Goal: Navigation & Orientation: Understand site structure

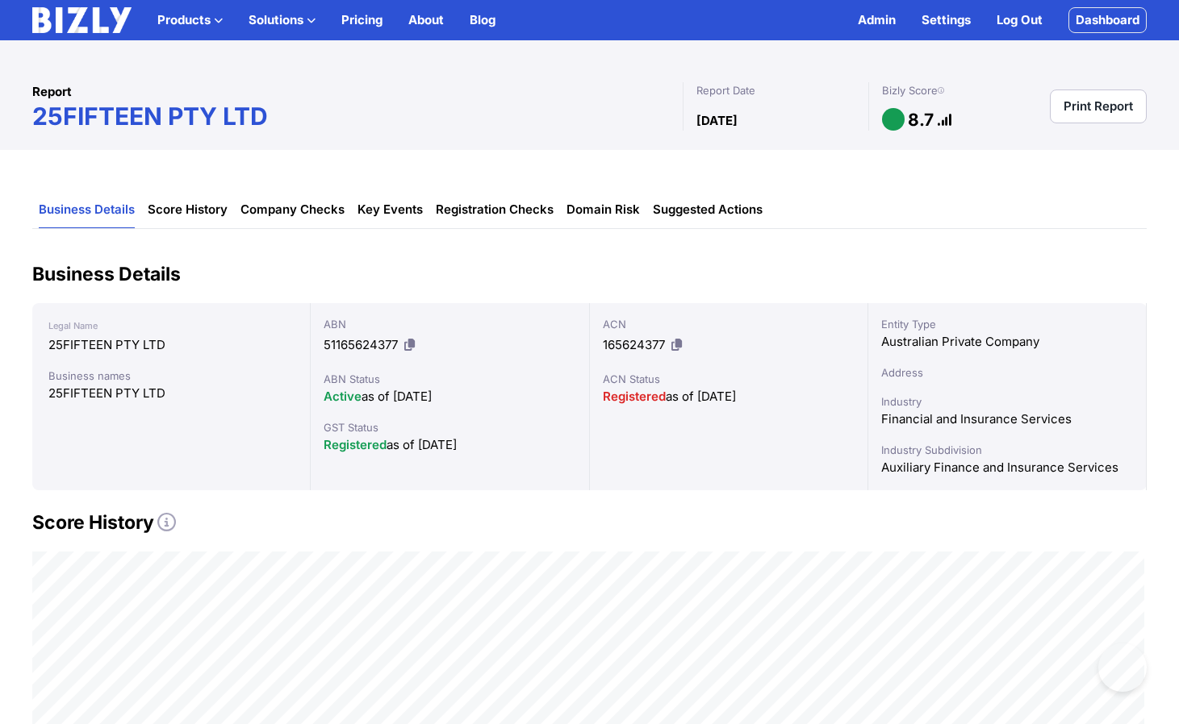
click at [886, 19] on link "Admin" at bounding box center [877, 19] width 38 height 19
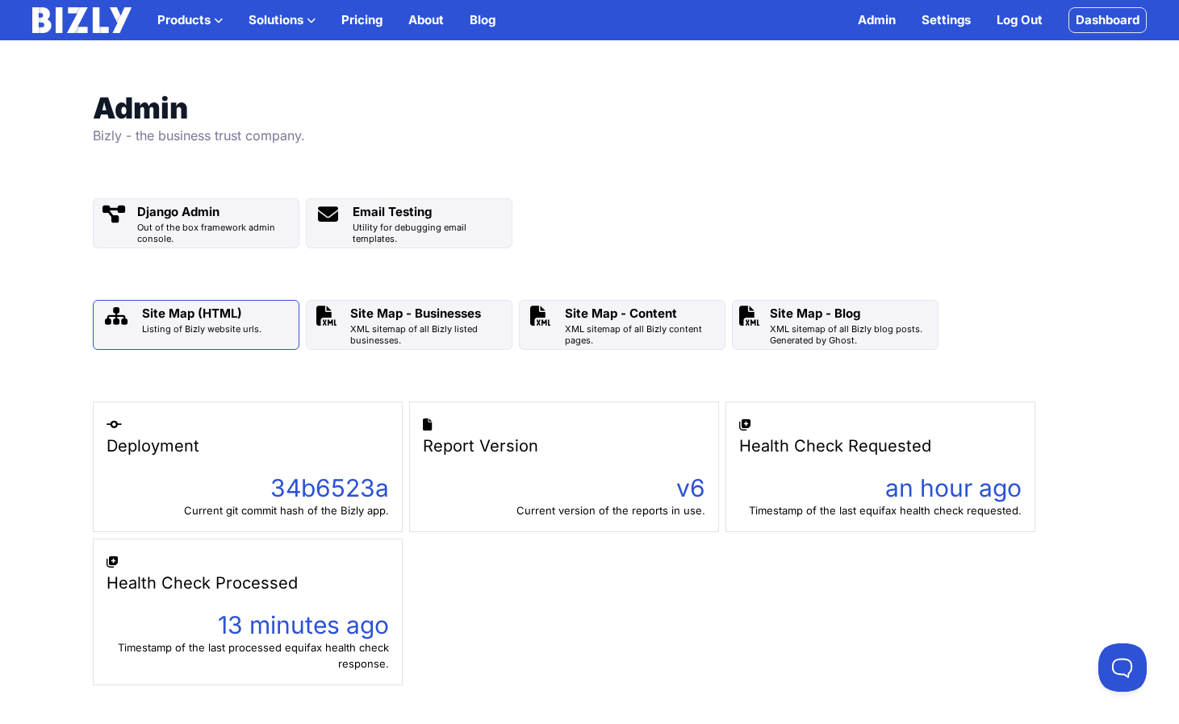
click at [221, 323] on div "Listing of Bizly website urls." at bounding box center [201, 328] width 119 height 11
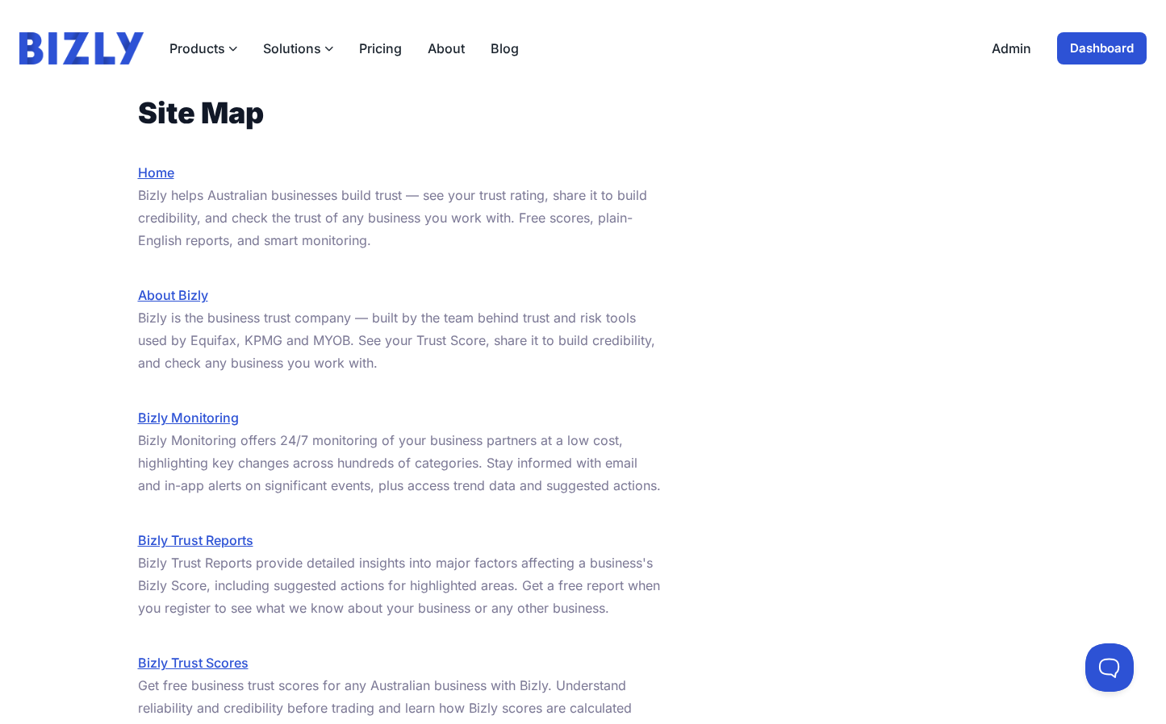
click at [497, 49] on link "Blog" at bounding box center [504, 48] width 28 height 19
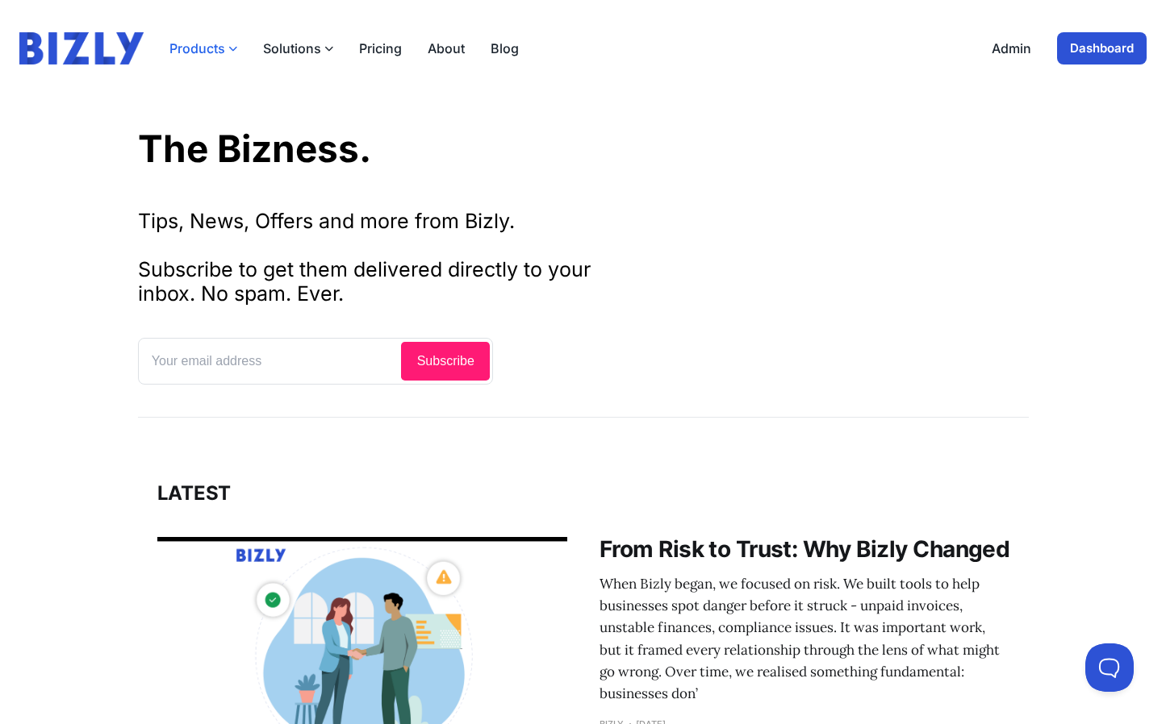
click at [228, 48] on icon "button" at bounding box center [232, 48] width 9 height 9
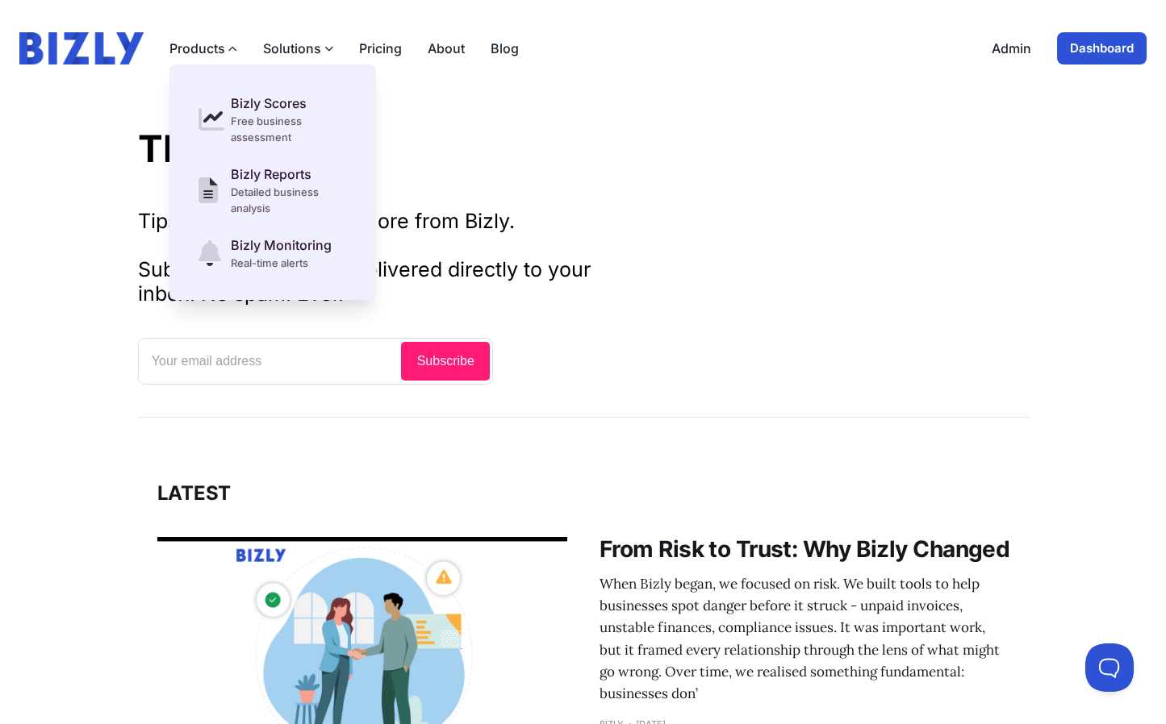
click at [268, 52] on button "Solutions" at bounding box center [298, 48] width 70 height 19
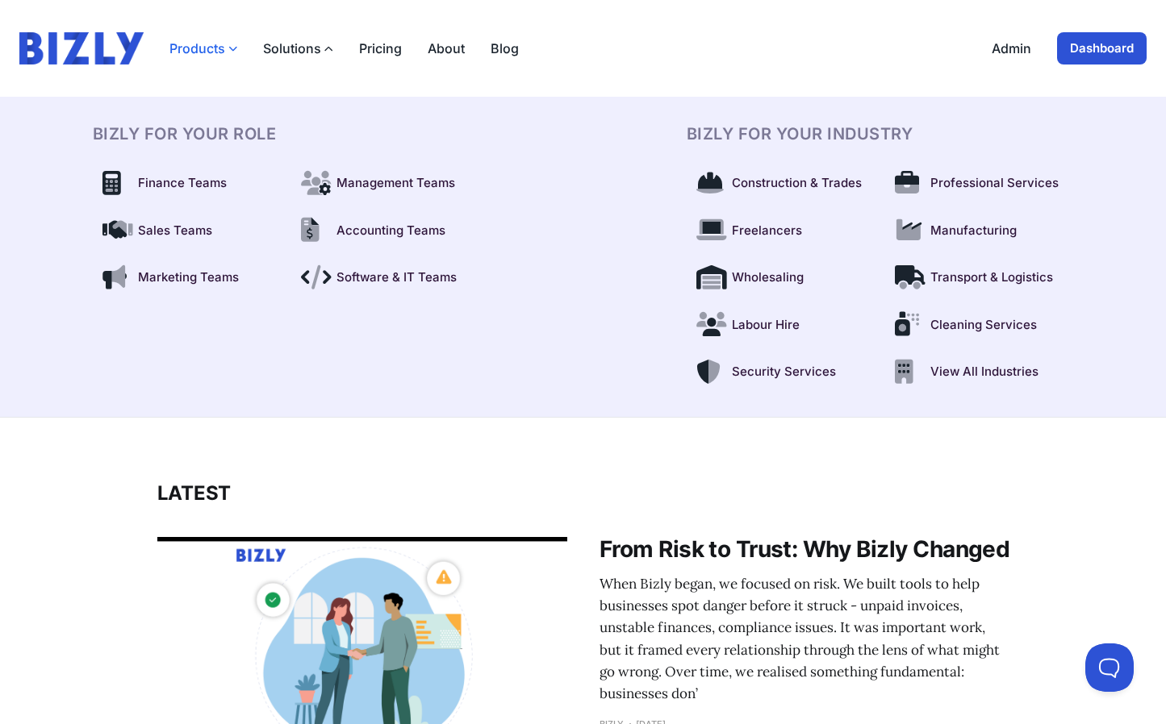
click at [218, 51] on button "Products" at bounding box center [203, 48] width 68 height 19
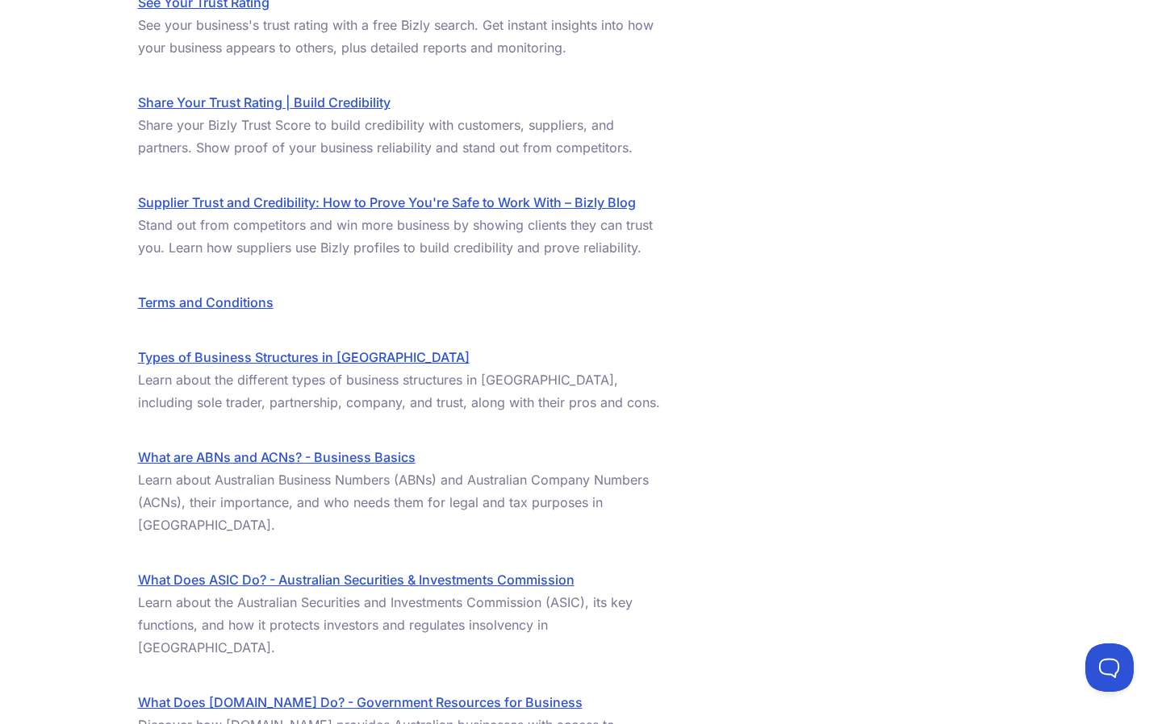
scroll to position [2200, 0]
